Goal: Check status: Check status

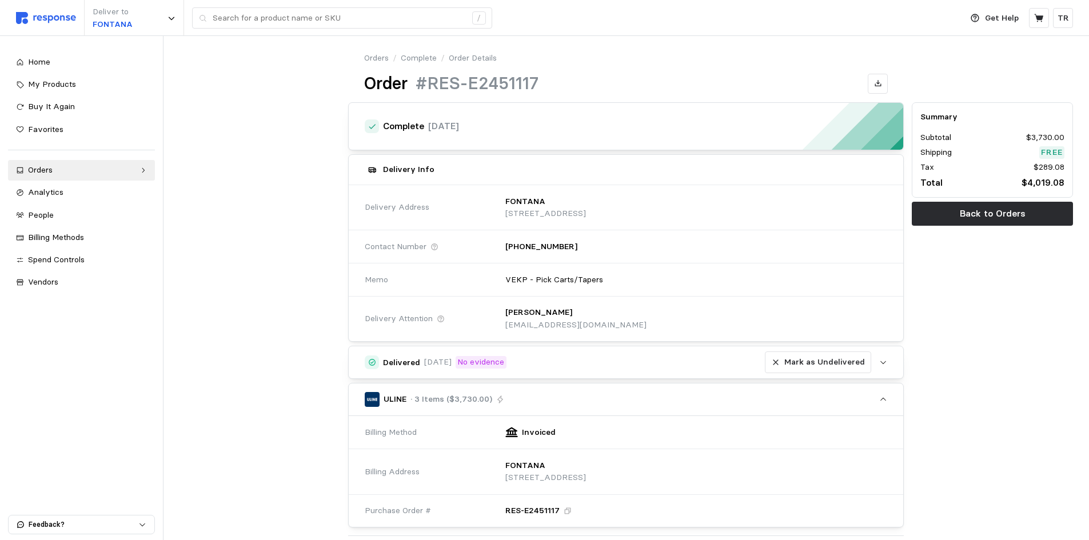
scroll to position [405, 0]
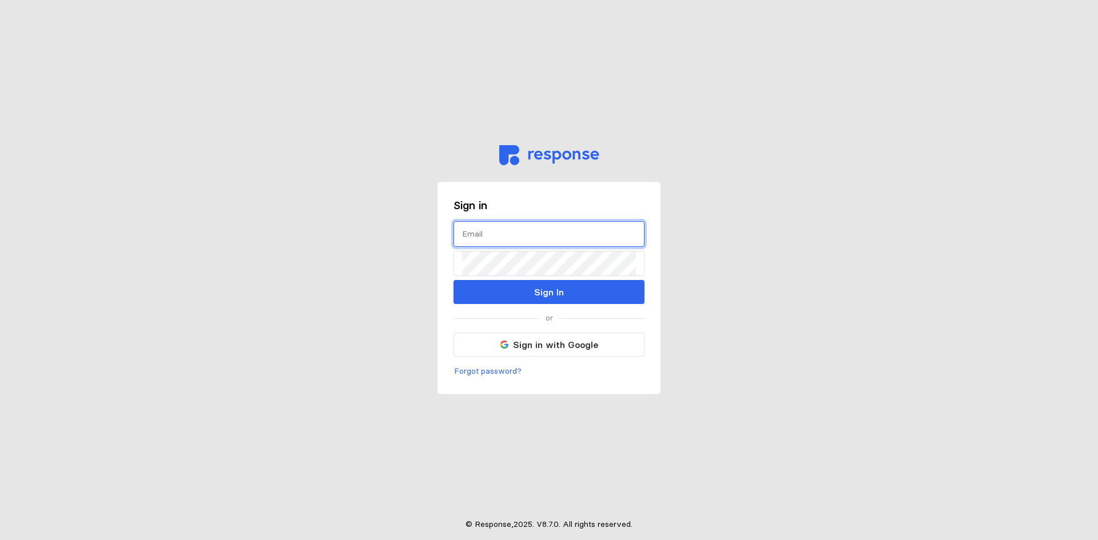
click at [518, 234] on input "text" at bounding box center [549, 234] width 174 height 25
type input "riltod@wsinc.com"
